Goal: Task Accomplishment & Management: Manage account settings

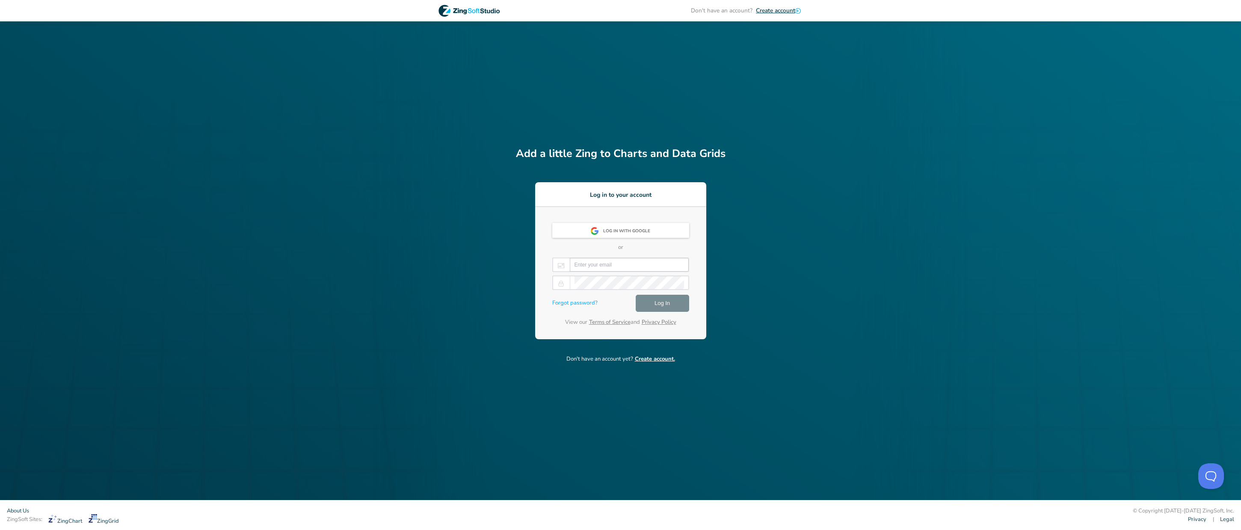
click at [635, 260] on input "email" at bounding box center [630, 264] width 110 height 13
click at [633, 262] on input "email" at bounding box center [630, 264] width 110 height 13
click at [603, 266] on input "email" at bounding box center [630, 264] width 110 height 13
click at [626, 229] on div "Log in with Google" at bounding box center [629, 231] width 52 height 15
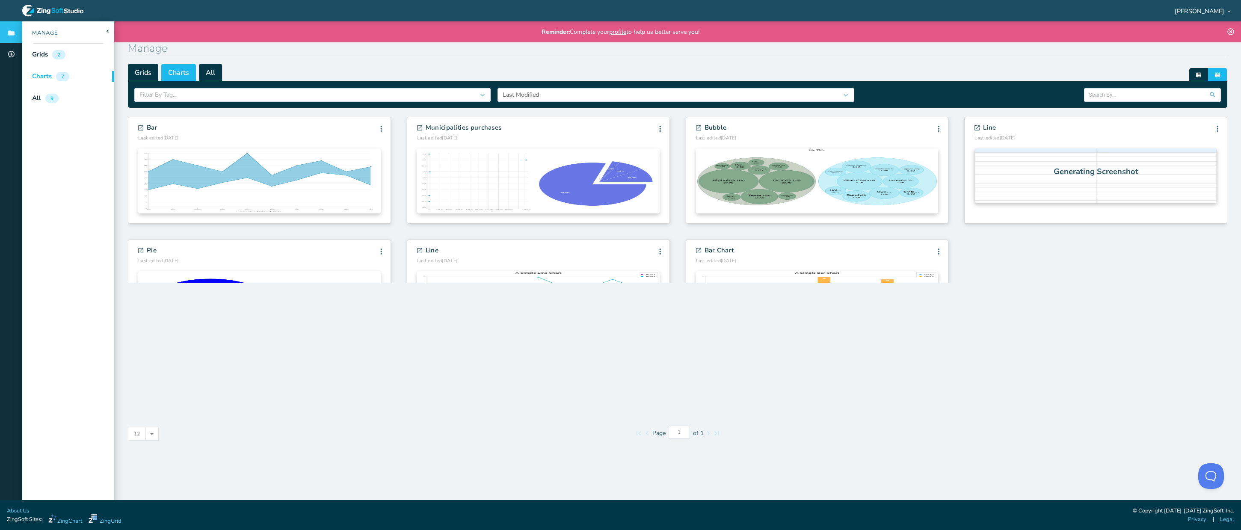
drag, startPoint x: 1111, startPoint y: 287, endPoint x: 1115, endPoint y: 242, distance: 45.5
click at [1112, 287] on div "Bar Last edited [DATE] Edit Info Fork [GEOGRAPHIC_DATA] Edit Info" at bounding box center [678, 261] width 1100 height 301
click at [1199, 14] on span "[PERSON_NAME]" at bounding box center [1200, 11] width 50 height 6
click at [1205, 81] on li "Subscriptions" at bounding box center [1202, 83] width 73 height 14
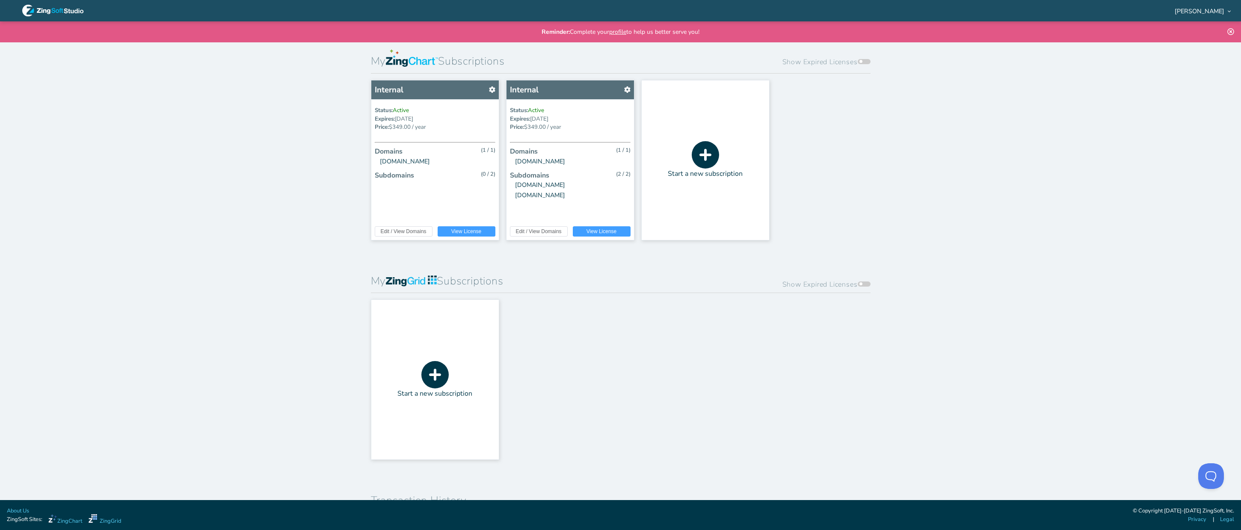
click at [858, 61] on span at bounding box center [864, 61] width 13 height 5
click at [860, 54] on input "Show Expired Licenses" at bounding box center [860, 54] width 0 height 0
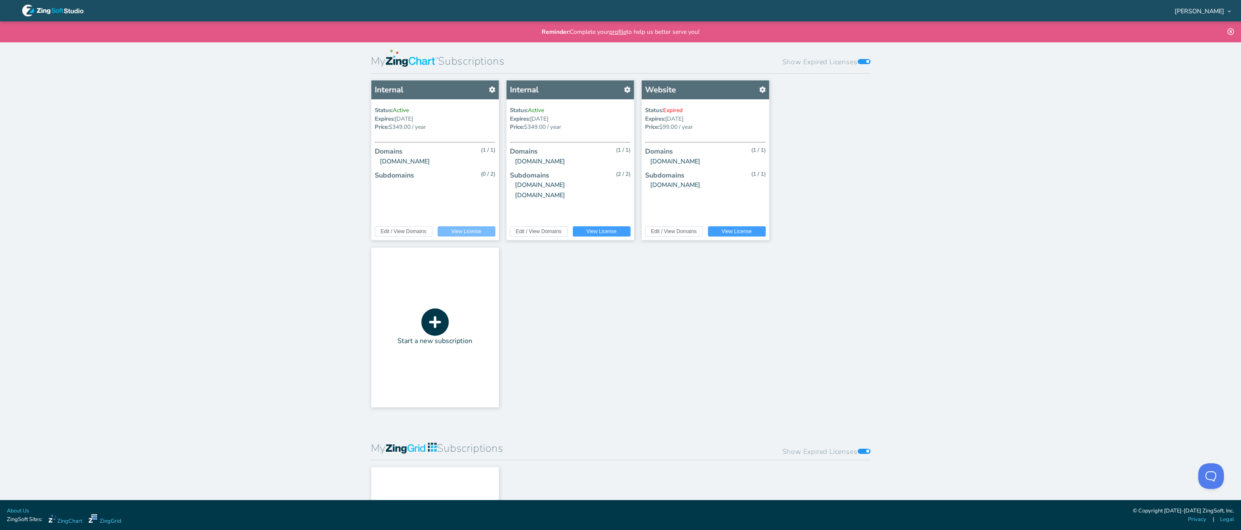
click at [457, 230] on span "View License" at bounding box center [466, 231] width 30 height 5
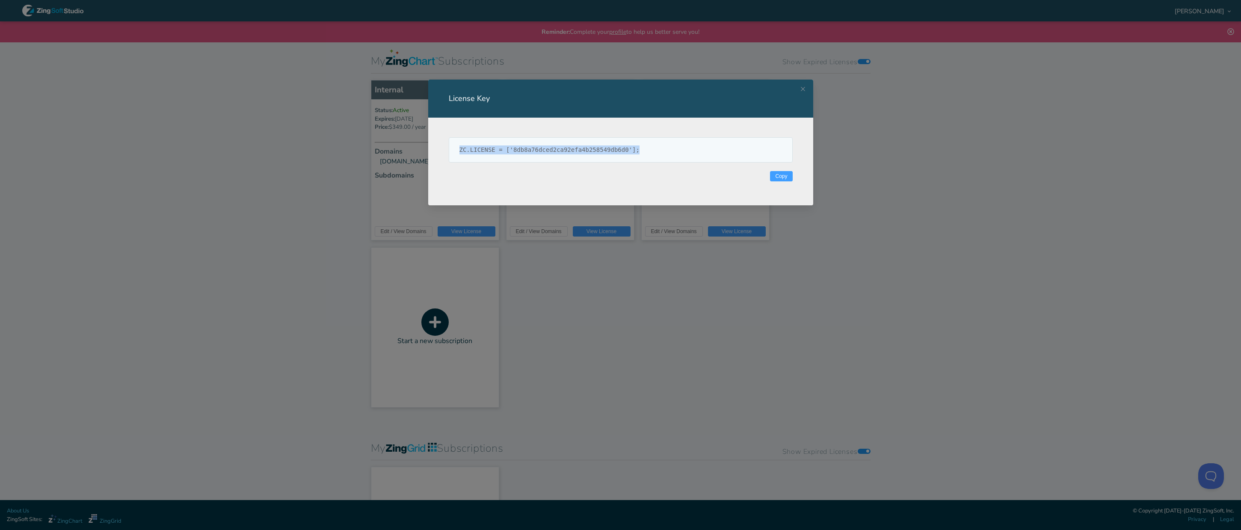
drag, startPoint x: 526, startPoint y: 159, endPoint x: 444, endPoint y: 158, distance: 82.2
click at [444, 158] on section "ZC.LICENSE = ['8db8a76dced2ca92efa4b258549db6d0']; Copy" at bounding box center [620, 156] width 385 height 77
copy pre "ZC.LICENSE = ['8db8a76dced2ca92efa4b258549db6d0'];"
